Goal: Information Seeking & Learning: Learn about a topic

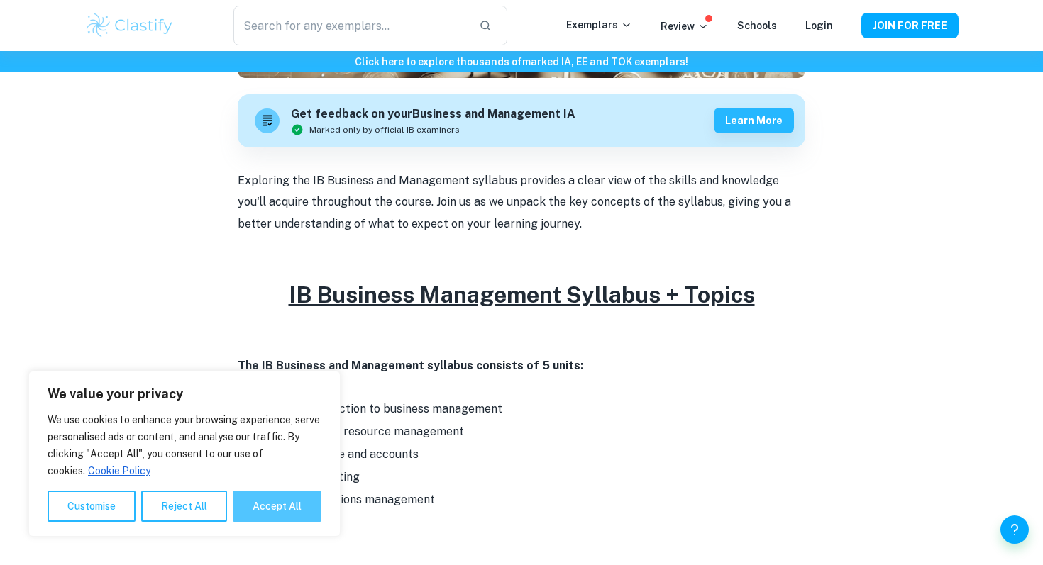
click at [273, 513] on button "Accept All" at bounding box center [277, 506] width 89 height 31
checkbox input "true"
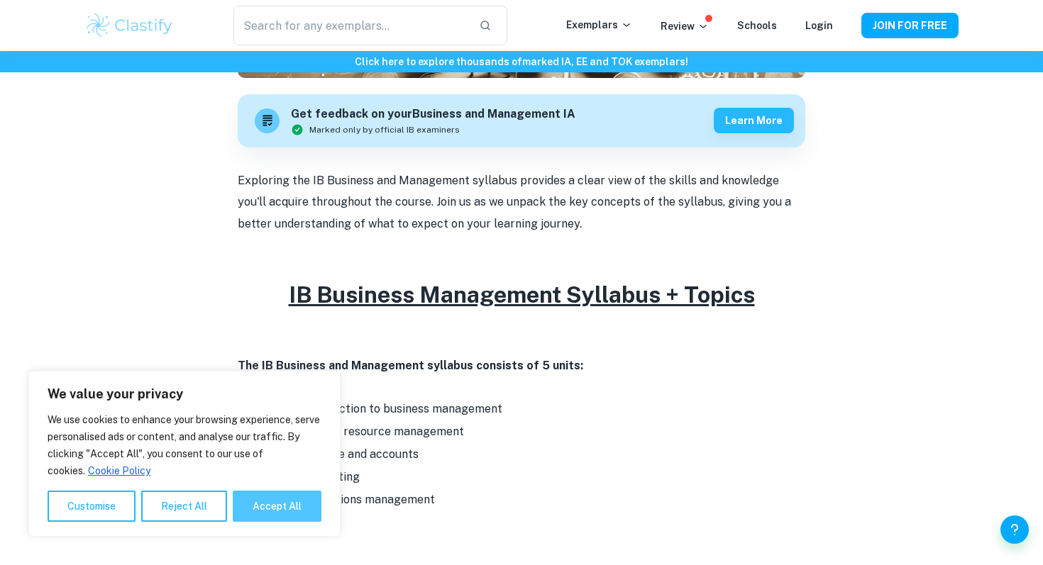
checkbox input "true"
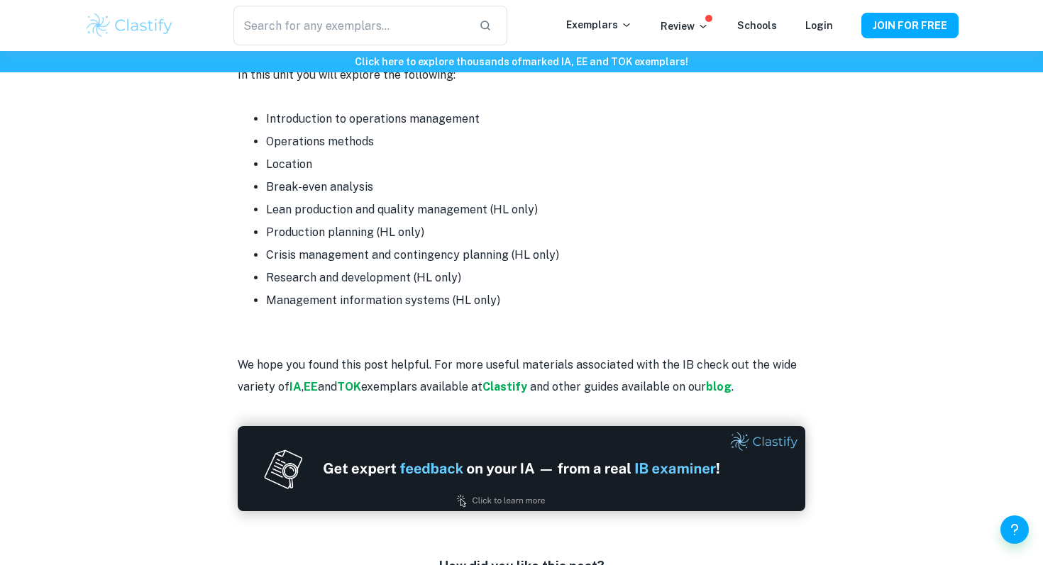
scroll to position [2043, 0]
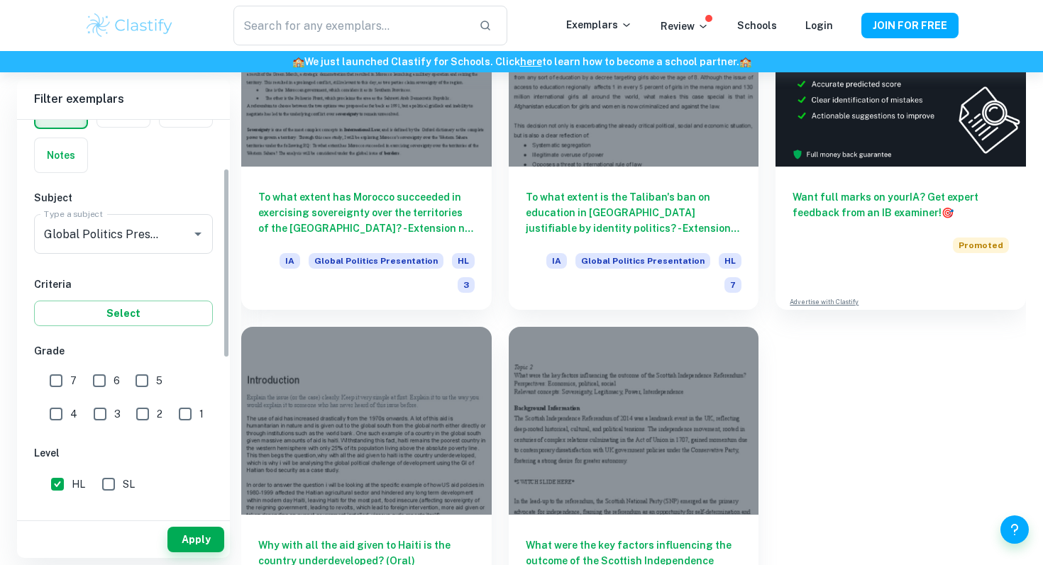
scroll to position [101, 0]
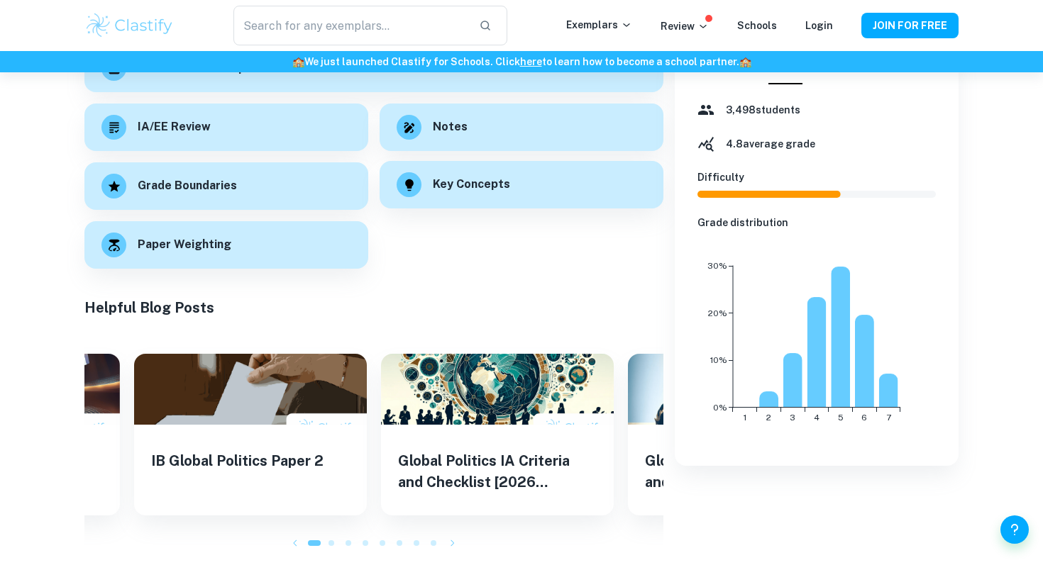
scroll to position [222, 0]
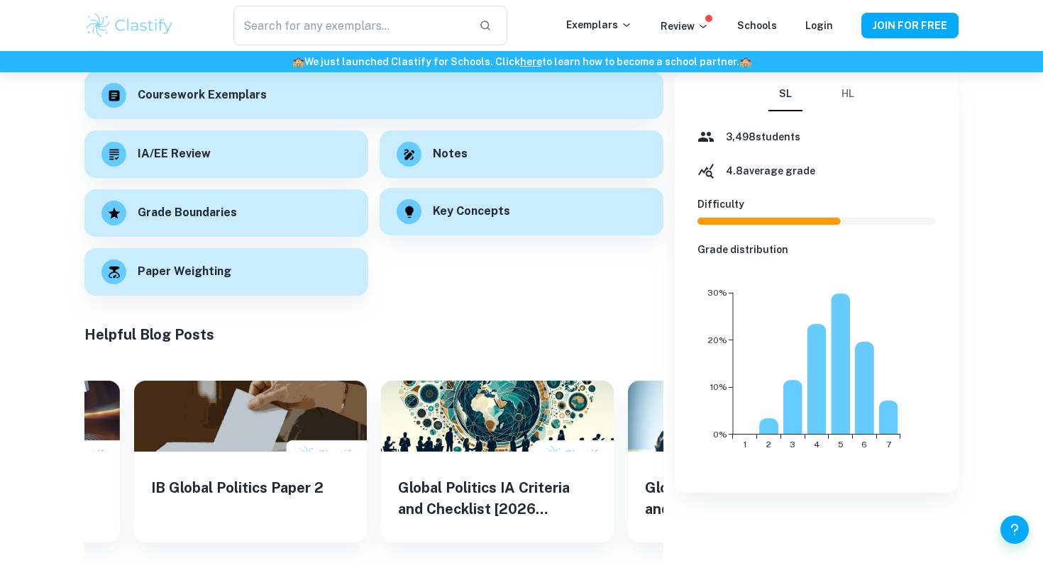
click at [483, 204] on h6 "Key Concepts" at bounding box center [471, 212] width 77 height 18
click at [850, 101] on button "HL" at bounding box center [848, 94] width 34 height 34
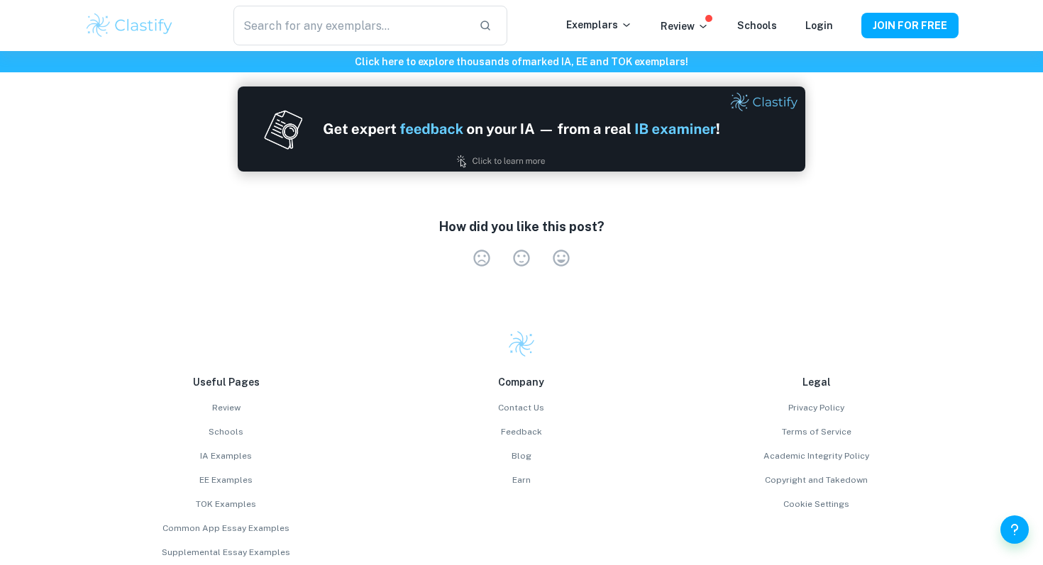
scroll to position [2877, 0]
